Goal: Transaction & Acquisition: Subscribe to service/newsletter

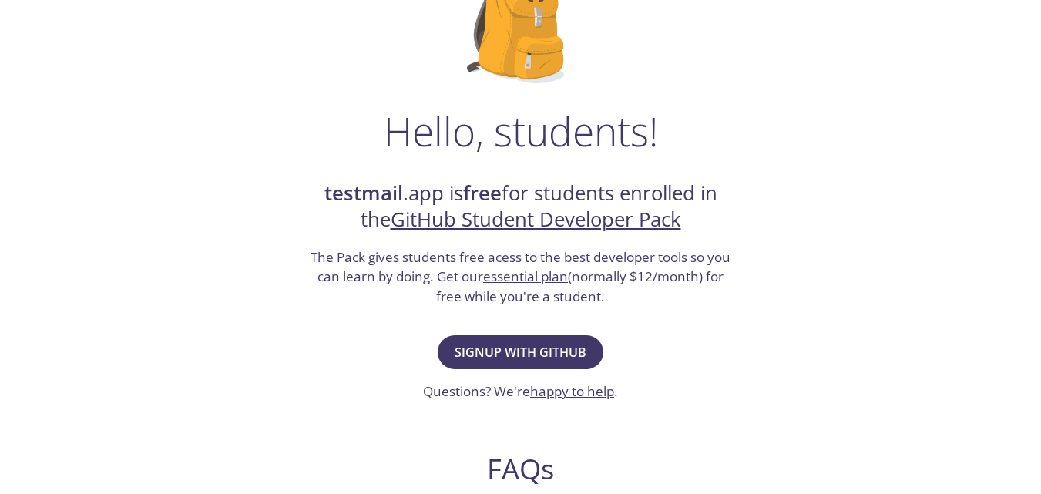
scroll to position [231, 0]
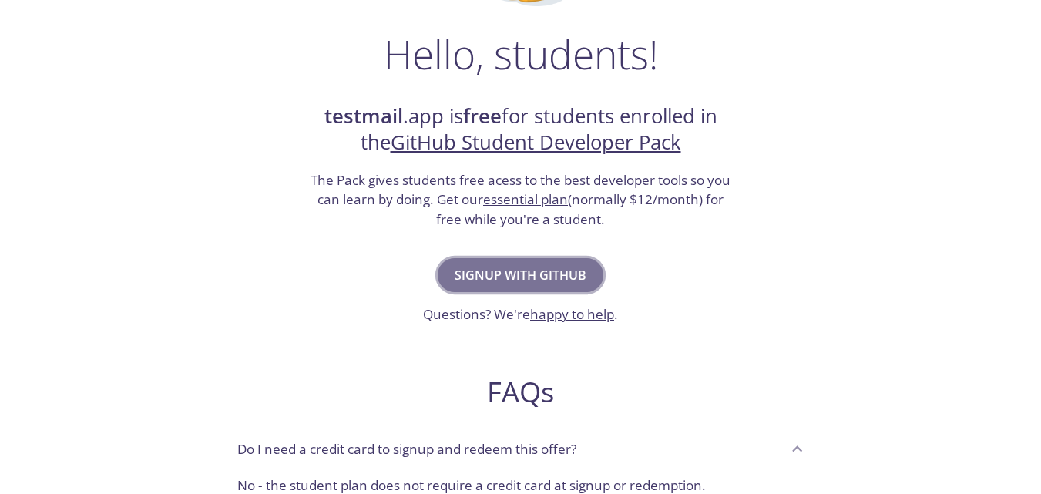
click at [551, 273] on span "Signup with GitHub" at bounding box center [520, 275] width 132 height 22
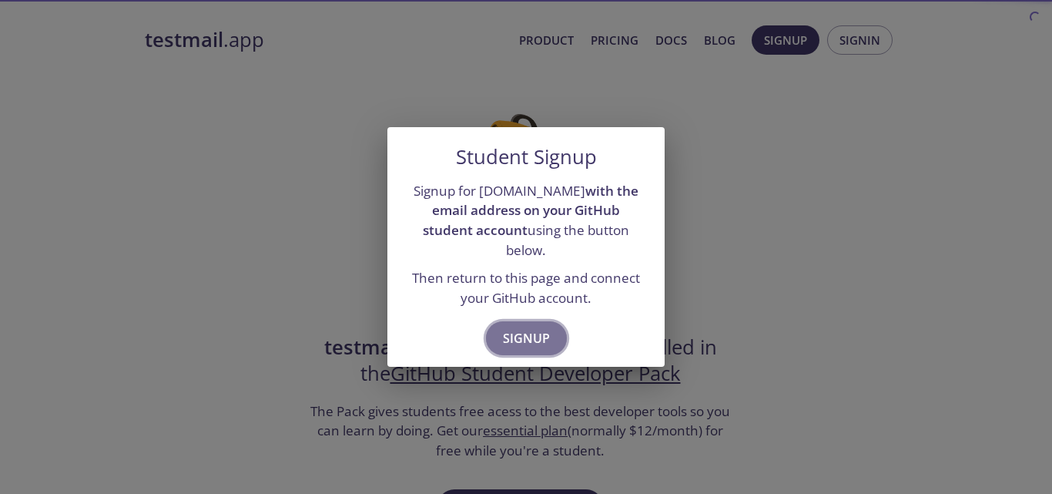
click at [518, 327] on span "Signup" at bounding box center [526, 338] width 47 height 22
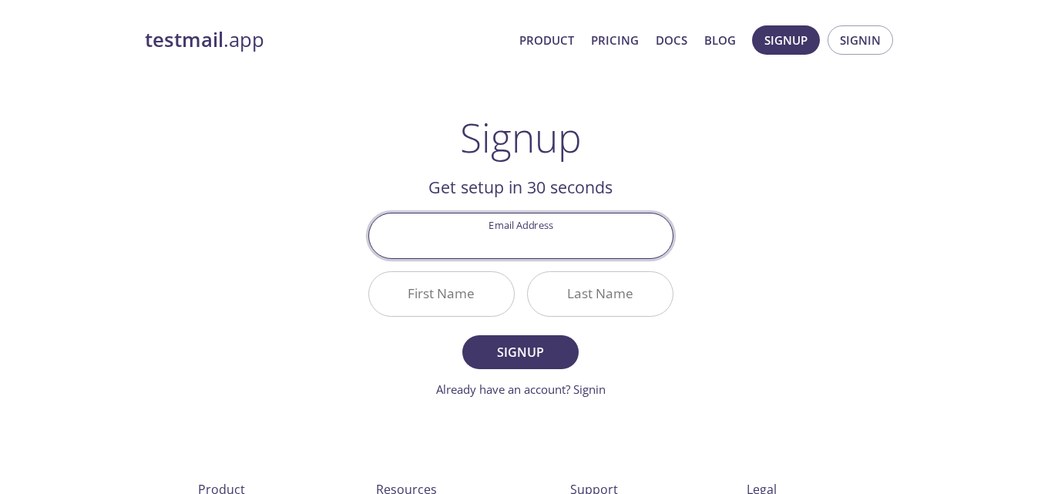
click at [575, 250] on input "Email Address" at bounding box center [520, 235] width 303 height 44
type input "[EMAIL_ADDRESS][DOMAIN_NAME]"
click at [491, 299] on input "First Name" at bounding box center [441, 294] width 145 height 44
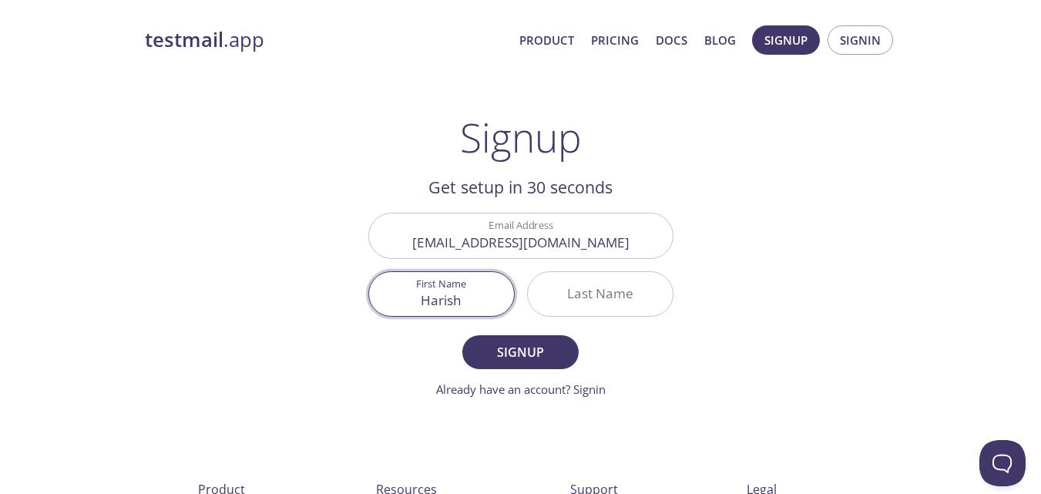
type input "Harish"
click at [585, 303] on input "Last Name" at bounding box center [600, 294] width 145 height 44
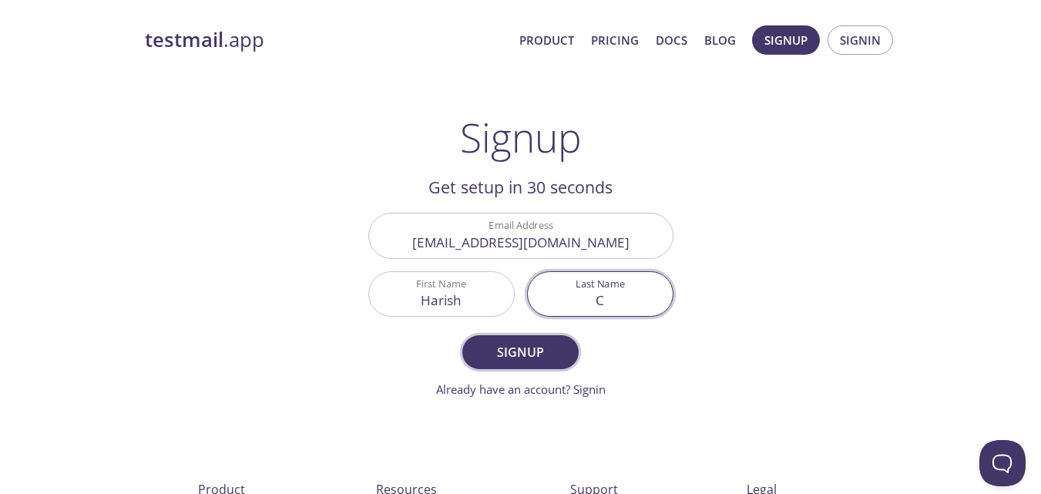
type input "C"
click at [526, 354] on span "Signup" at bounding box center [520, 352] width 82 height 22
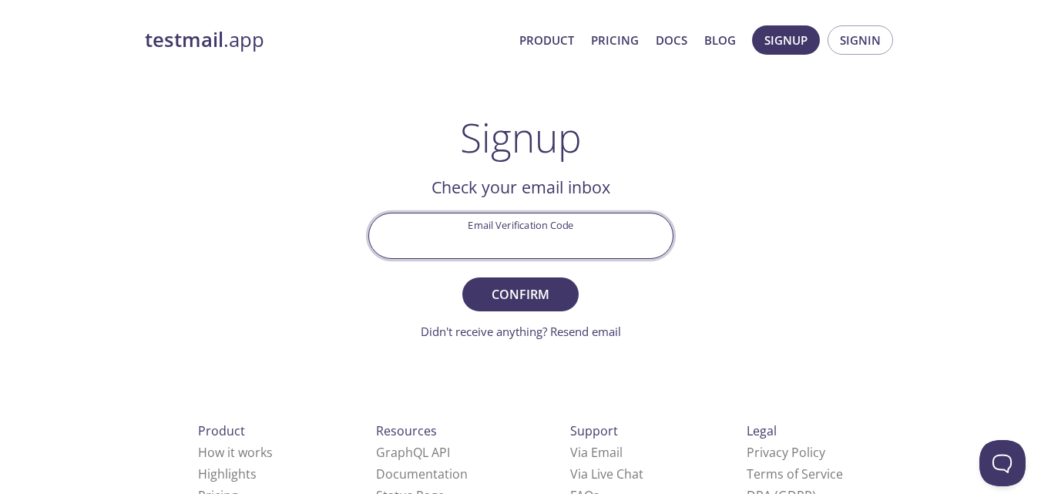
click at [533, 225] on input "Email Verification Code" at bounding box center [520, 235] width 303 height 44
click at [554, 241] on input "Email Verification Code" at bounding box center [520, 235] width 303 height 44
paste input "N8VGPEQ"
type input "N8VGPEQ"
click at [550, 301] on span "Confirm" at bounding box center [520, 294] width 82 height 22
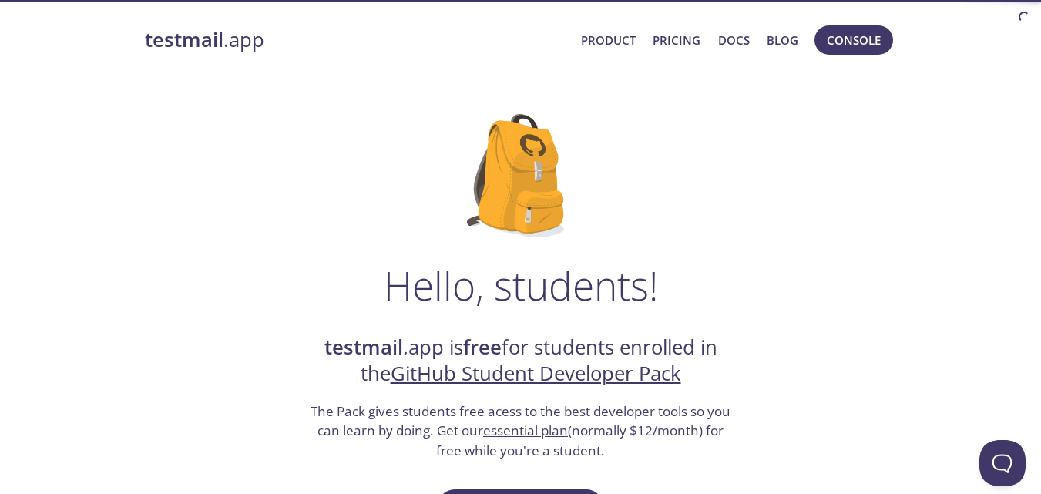
scroll to position [154, 0]
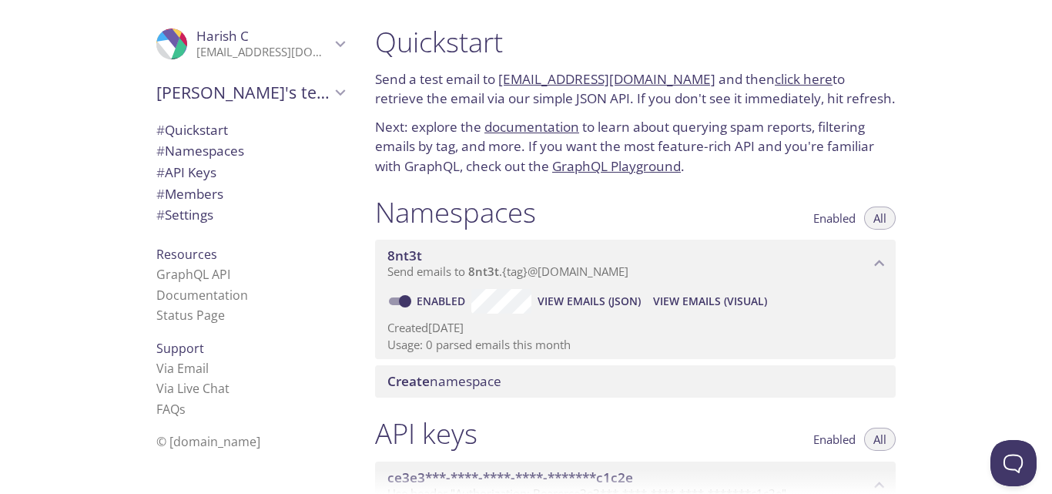
click at [775, 78] on link "click here" at bounding box center [804, 79] width 58 height 18
